Goal: Check status

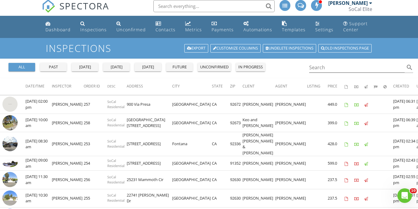
scroll to position [9, 0]
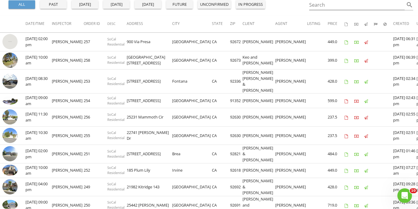
scroll to position [68, 0]
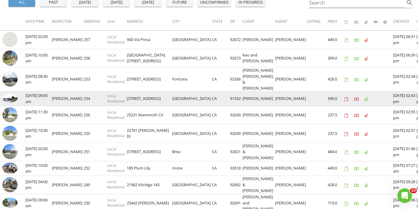
click at [15, 102] on img at bounding box center [9, 98] width 15 height 8
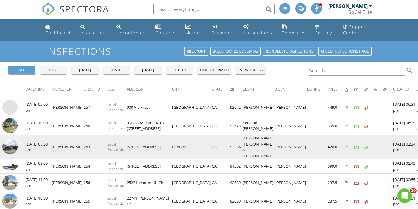
scroll to position [0, 0]
